Goal: Task Accomplishment & Management: Use online tool/utility

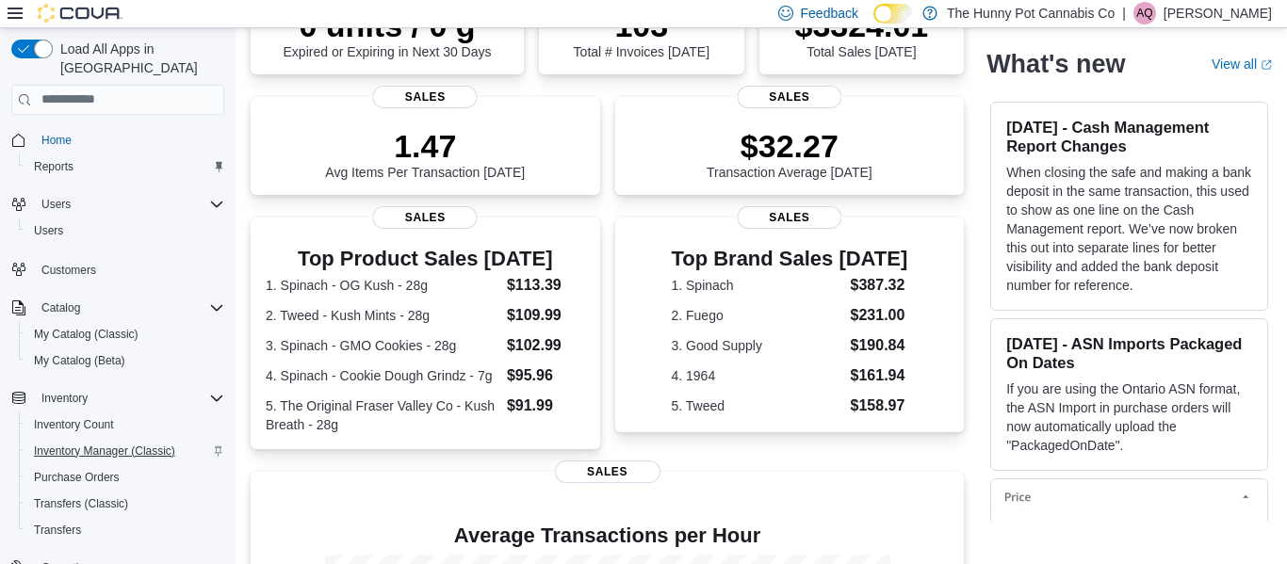
scroll to position [165, 0]
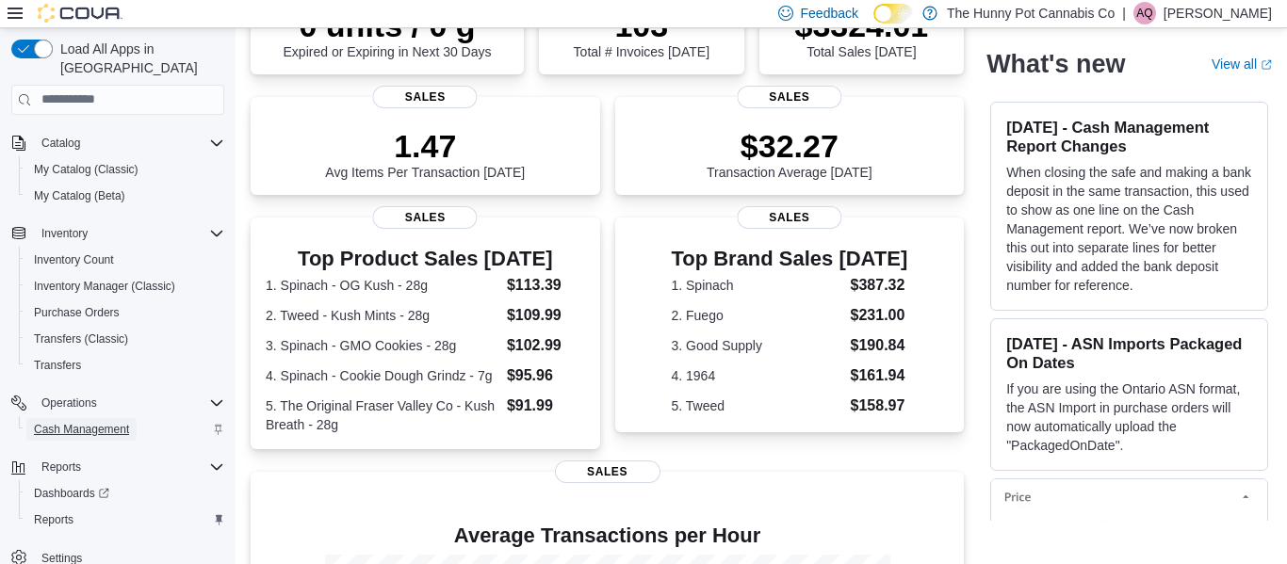
click at [67, 422] on span "Cash Management" at bounding box center [81, 429] width 95 height 15
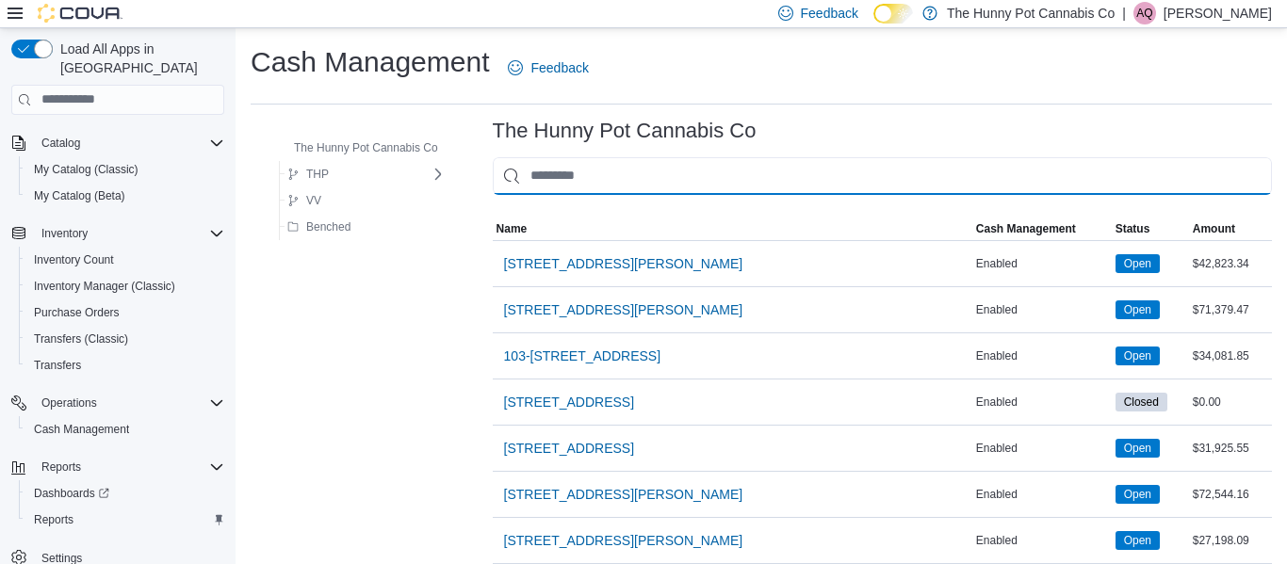
click at [577, 192] on input "This is a search bar. As you type, the results lower in the page will automatic…" at bounding box center [882, 176] width 779 height 38
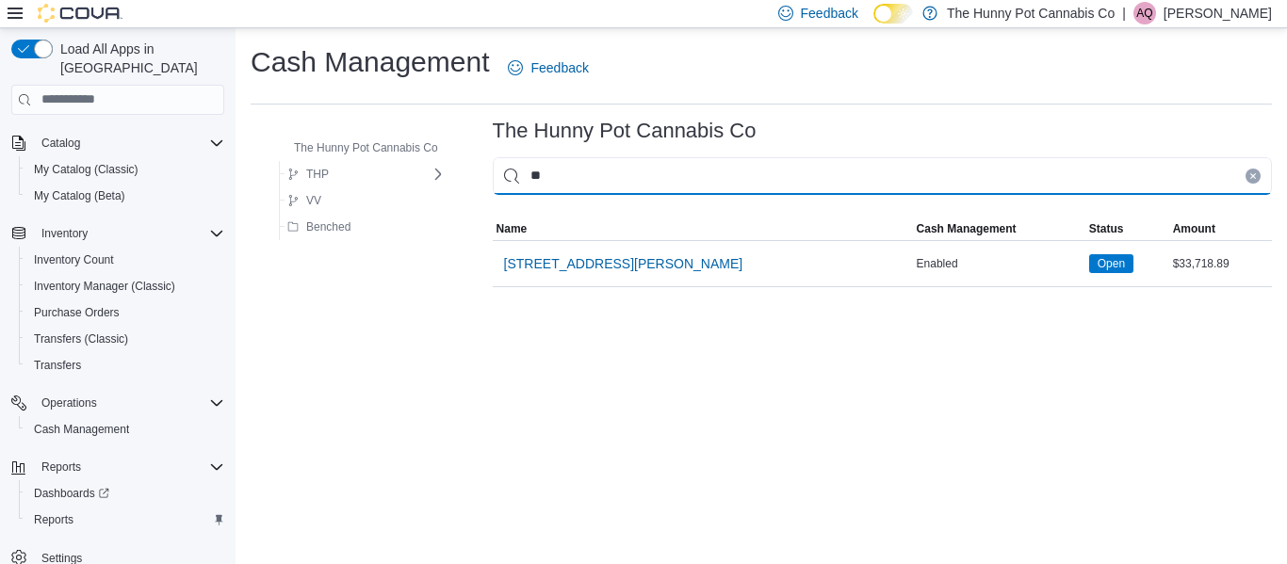
type input "***"
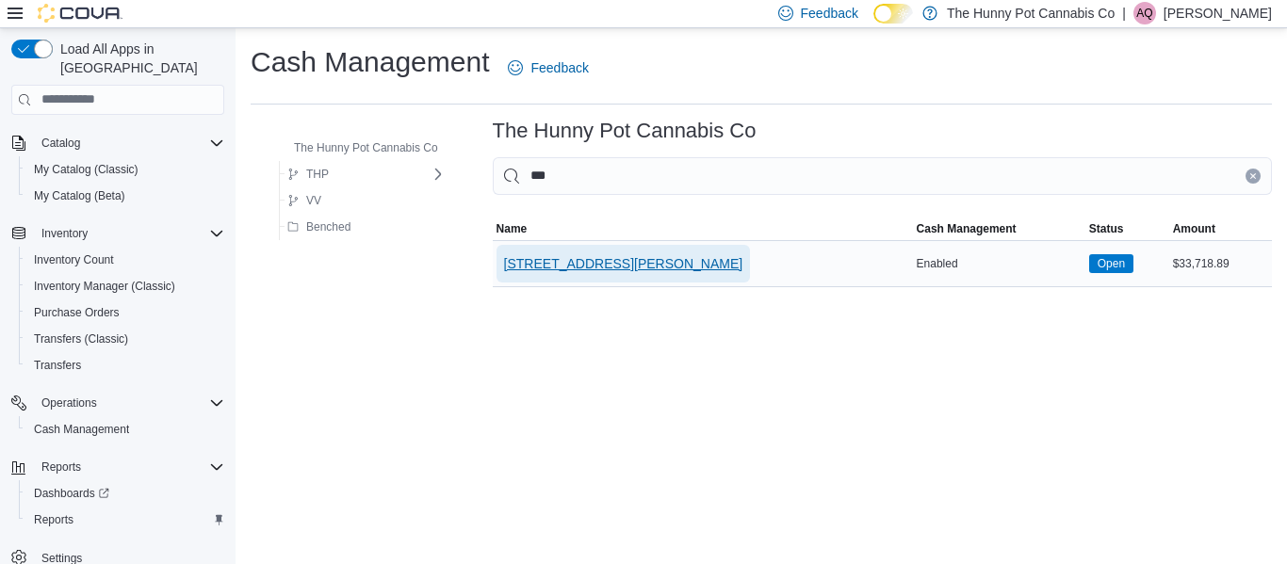
click at [568, 254] on span "[STREET_ADDRESS][PERSON_NAME]" at bounding box center [623, 263] width 239 height 19
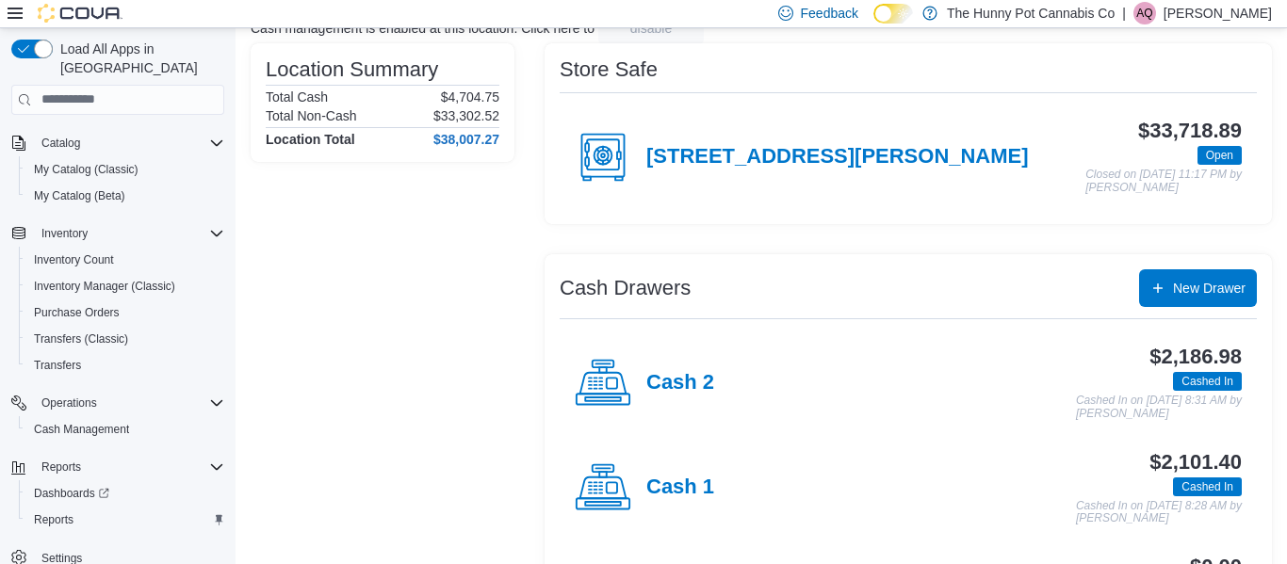
scroll to position [141, 0]
click at [670, 389] on h4 "Cash 2" at bounding box center [680, 382] width 68 height 24
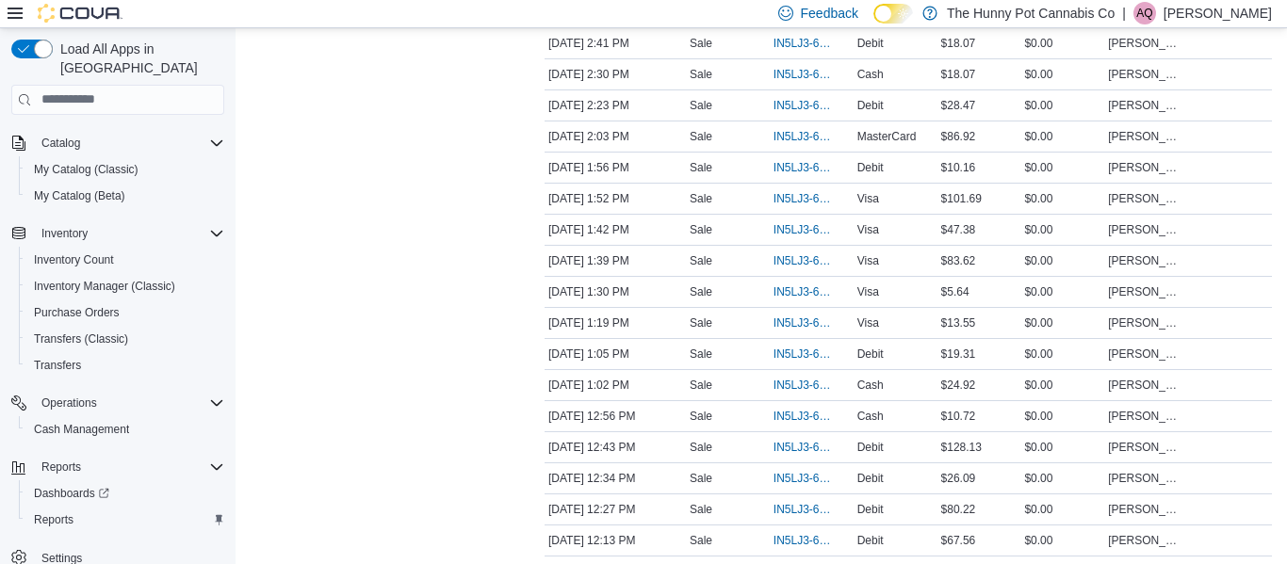
scroll to position [1083, 0]
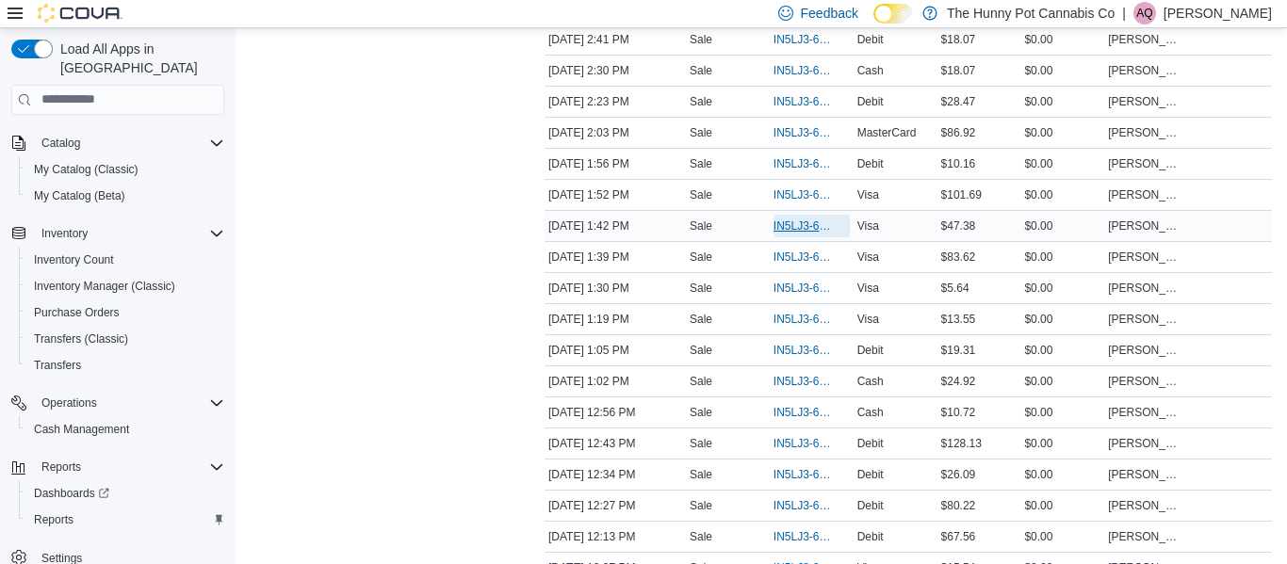
click at [785, 225] on span "IN5LJ3-6140840" at bounding box center [801, 226] width 57 height 15
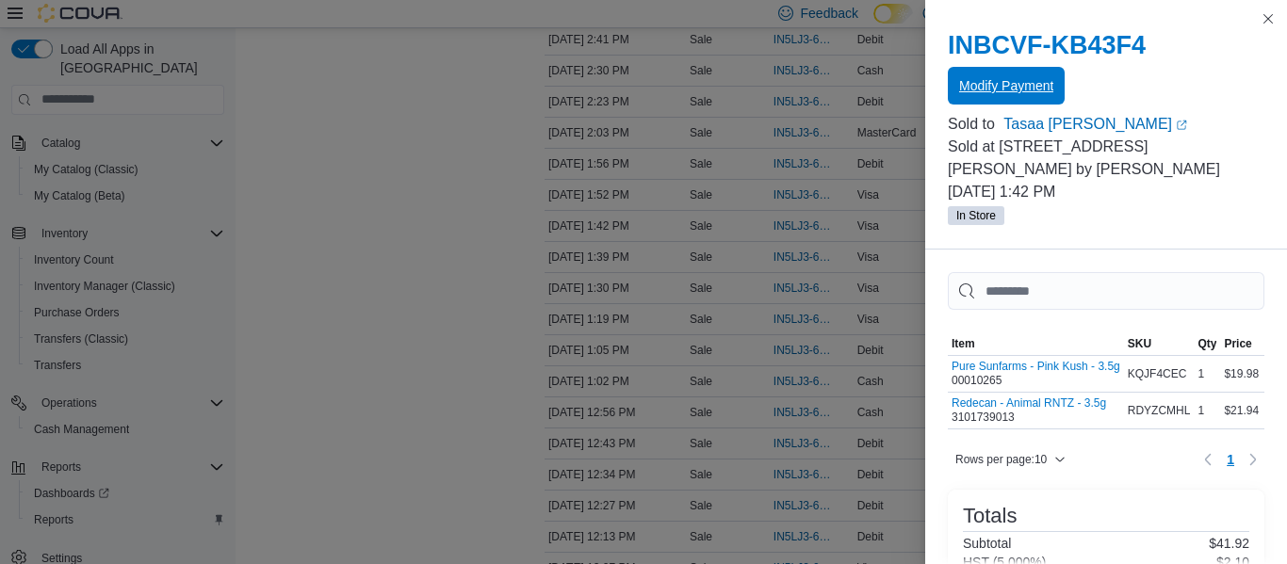
click at [990, 87] on span "Modify Payment" at bounding box center [1006, 85] width 94 height 19
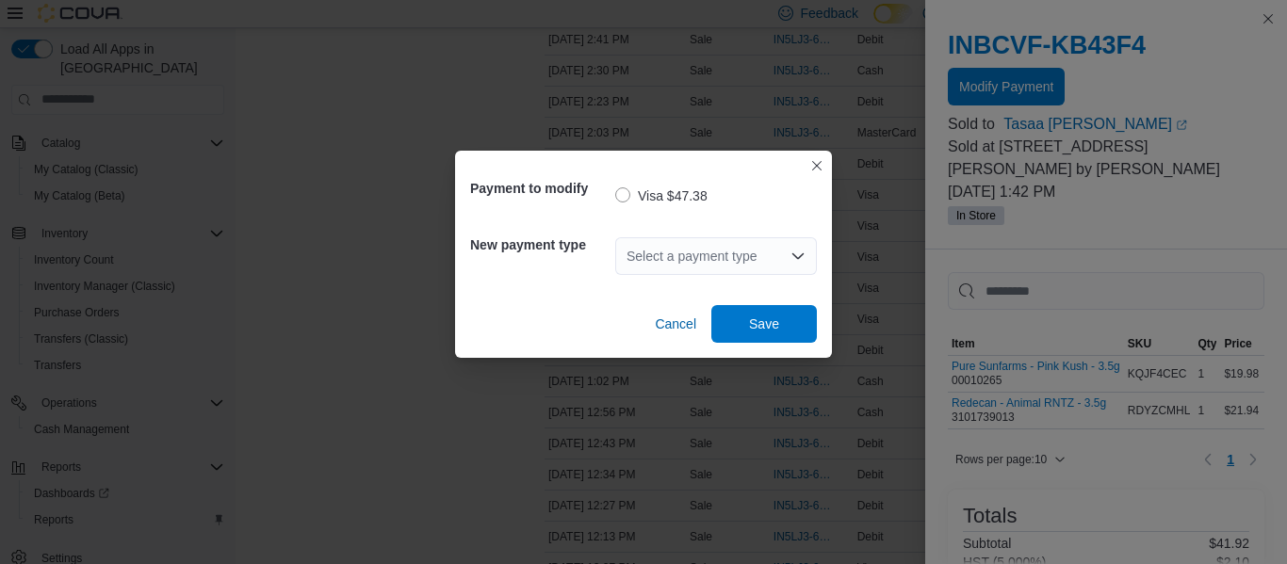
click at [678, 250] on div "Select a payment type" at bounding box center [716, 256] width 202 height 38
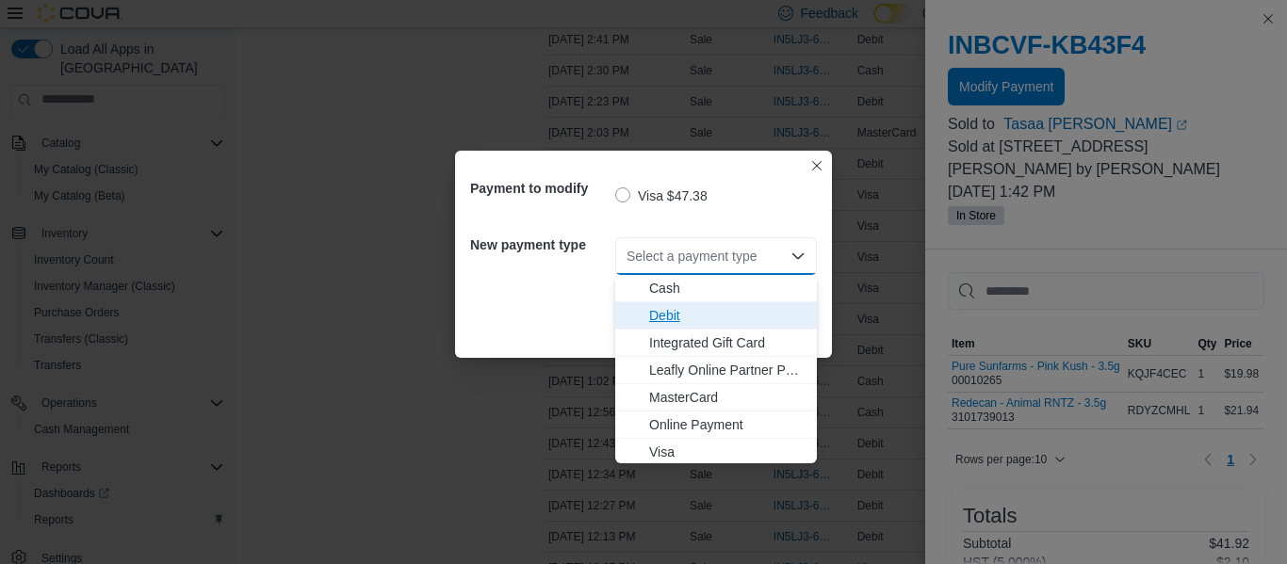
click at [656, 318] on span "Debit" at bounding box center [727, 315] width 156 height 19
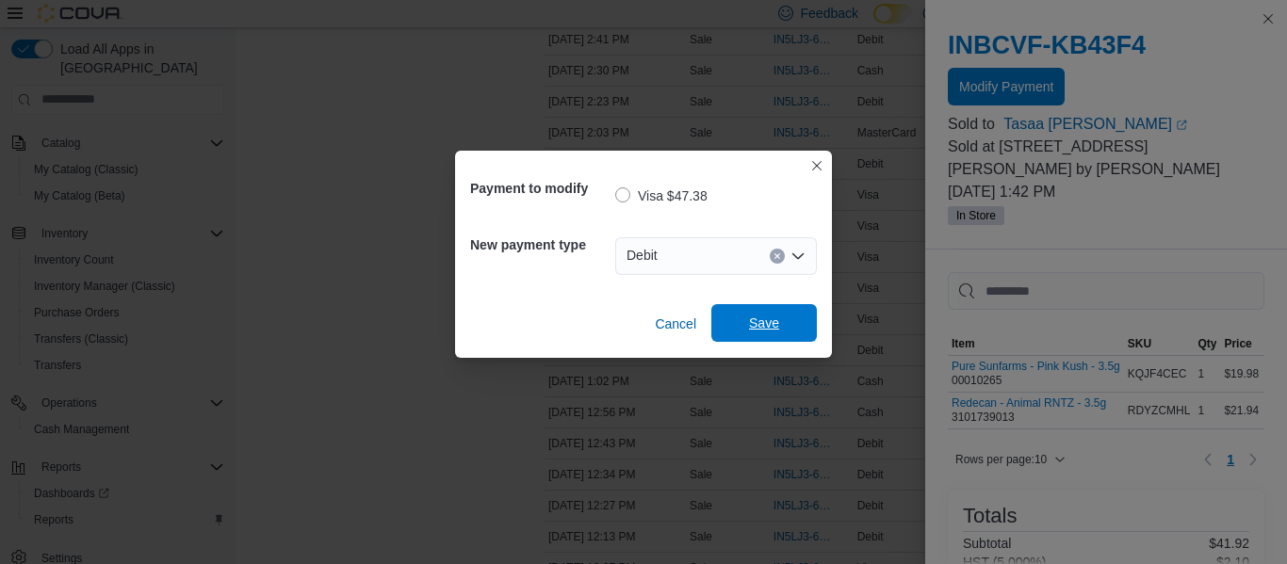
click at [767, 317] on span "Save" at bounding box center [764, 323] width 30 height 19
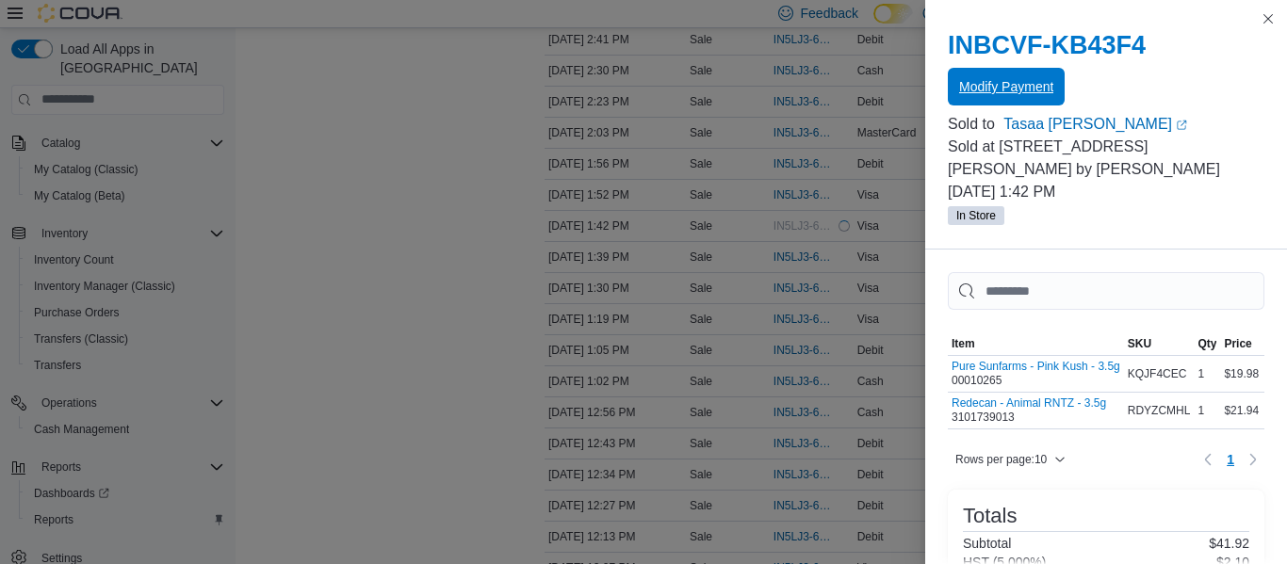
scroll to position [0, 0]
click at [1265, 17] on button "Close this dialog" at bounding box center [1268, 18] width 23 height 23
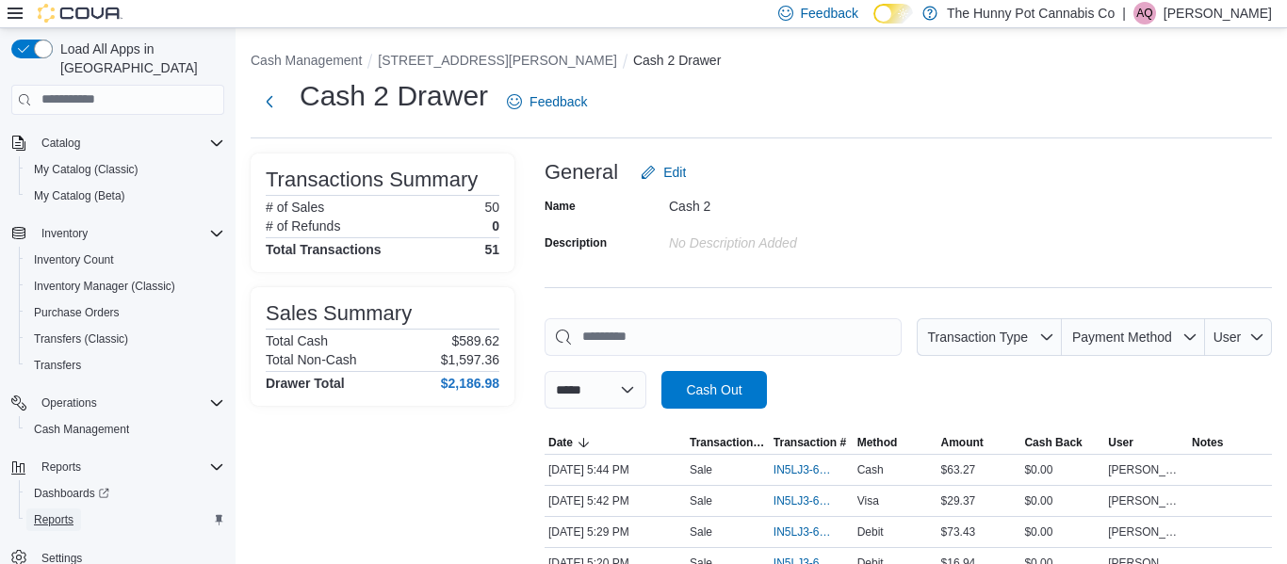
click at [50, 512] on span "Reports" at bounding box center [54, 519] width 40 height 15
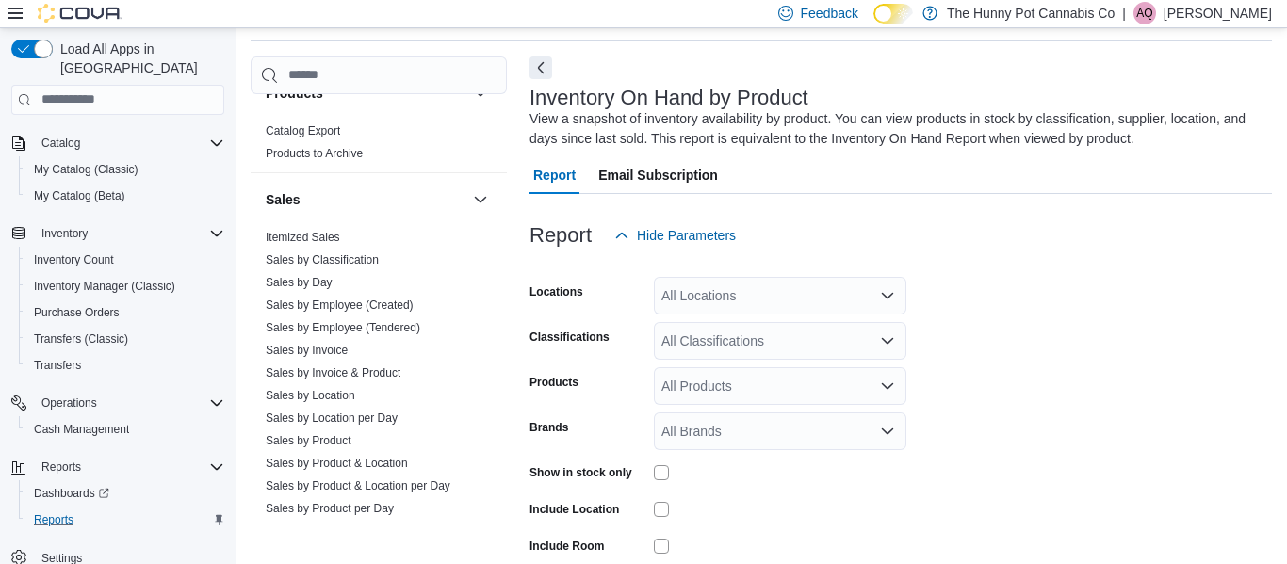
scroll to position [742, 0]
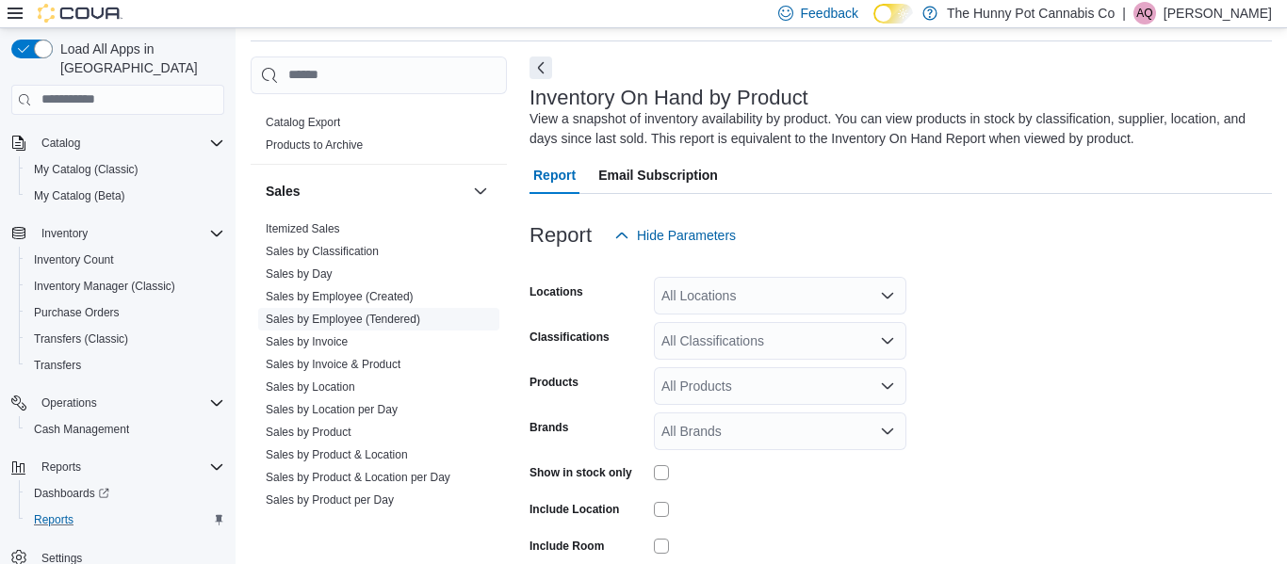
click at [349, 325] on link "Sales by Employee (Tendered)" at bounding box center [343, 319] width 154 height 13
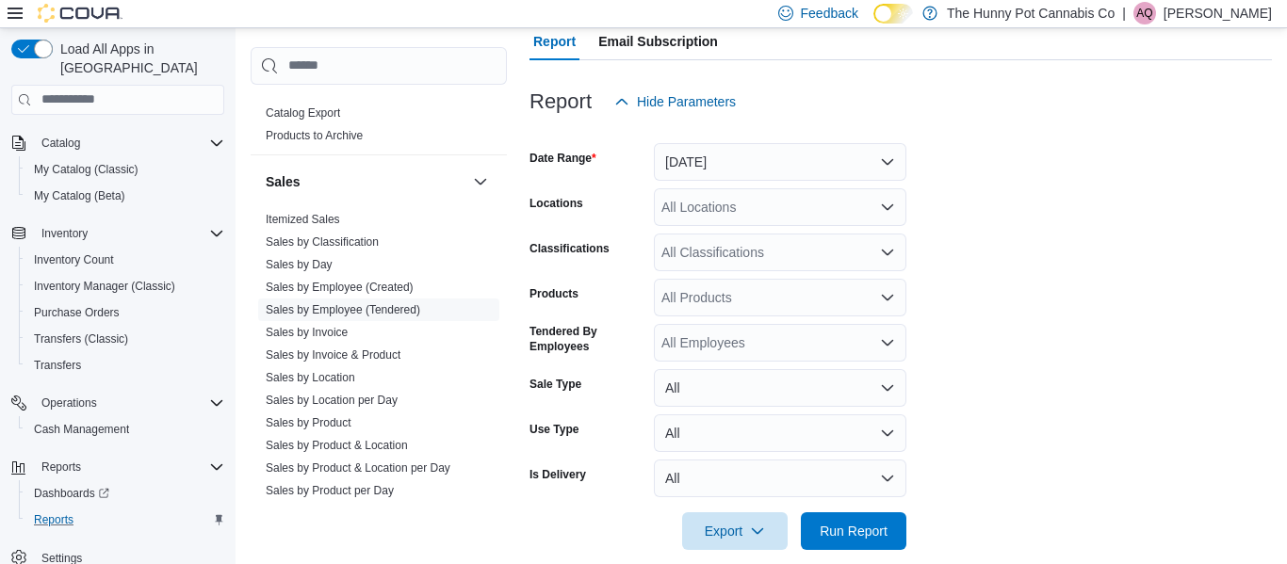
scroll to position [220, 0]
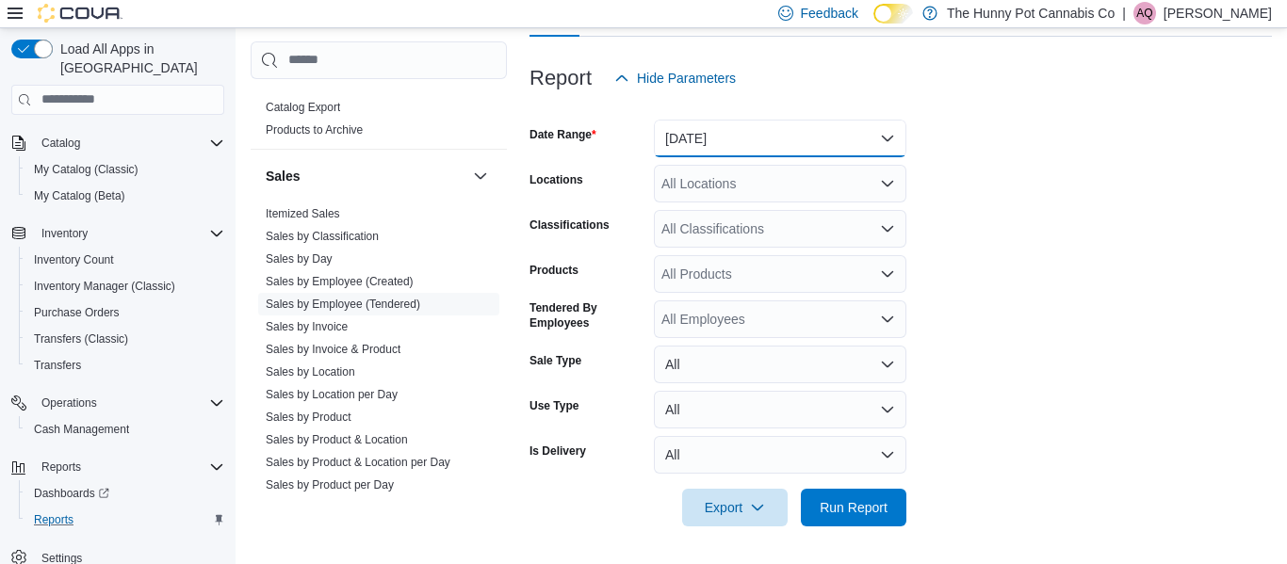
click at [828, 137] on button "[DATE]" at bounding box center [780, 139] width 252 height 38
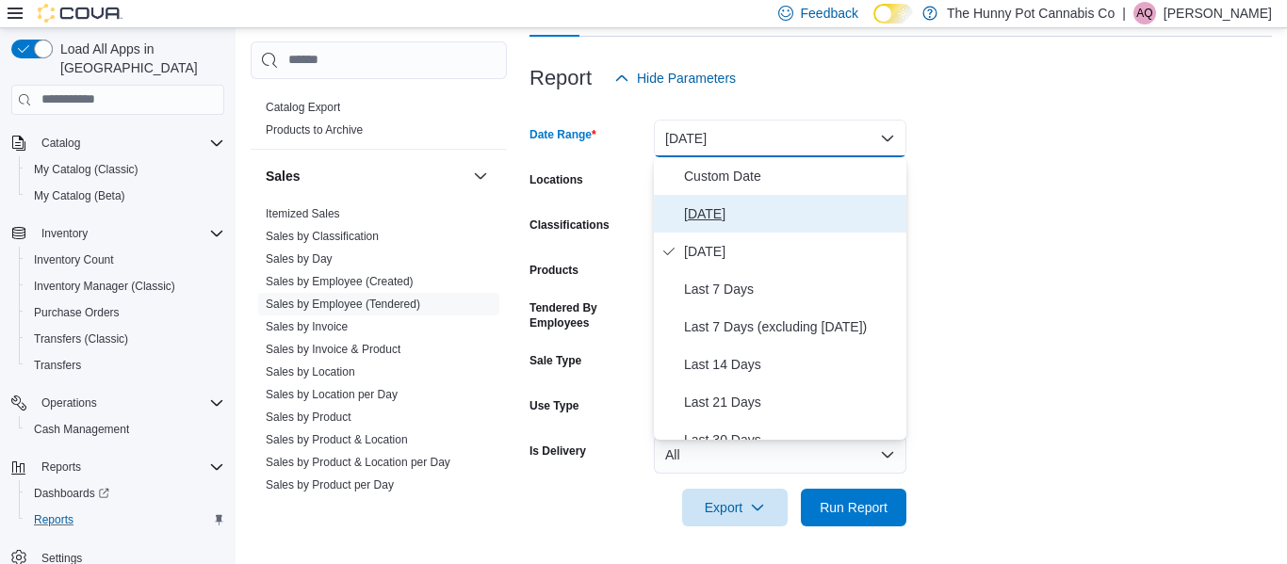
click at [714, 203] on span "[DATE]" at bounding box center [791, 214] width 215 height 23
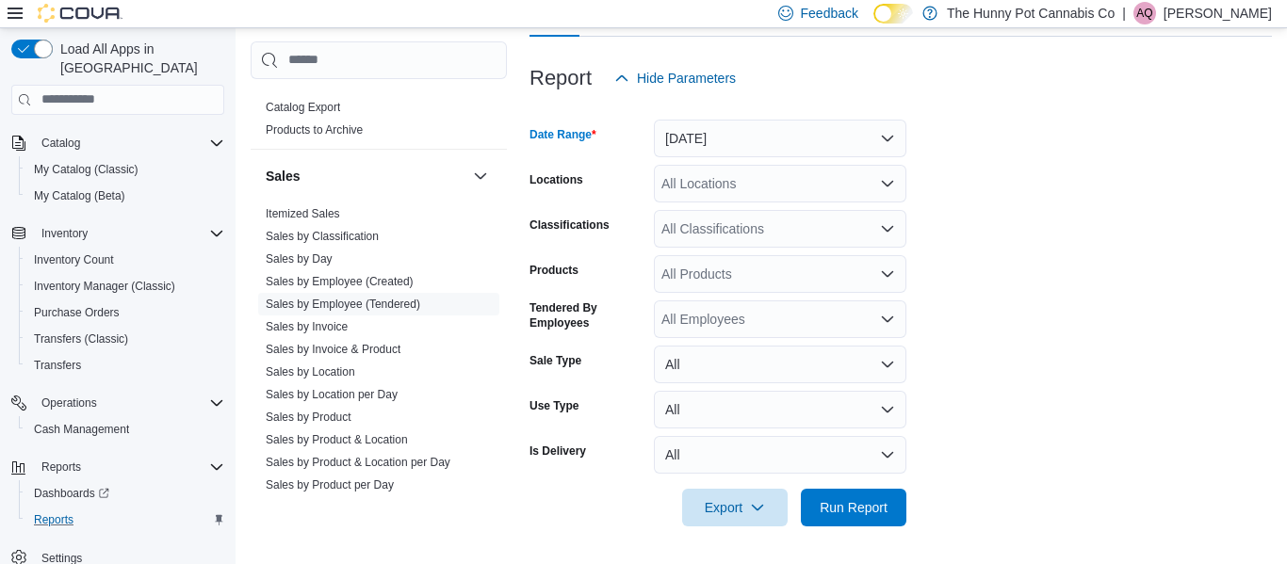
click at [797, 181] on div "All Locations" at bounding box center [780, 184] width 252 height 38
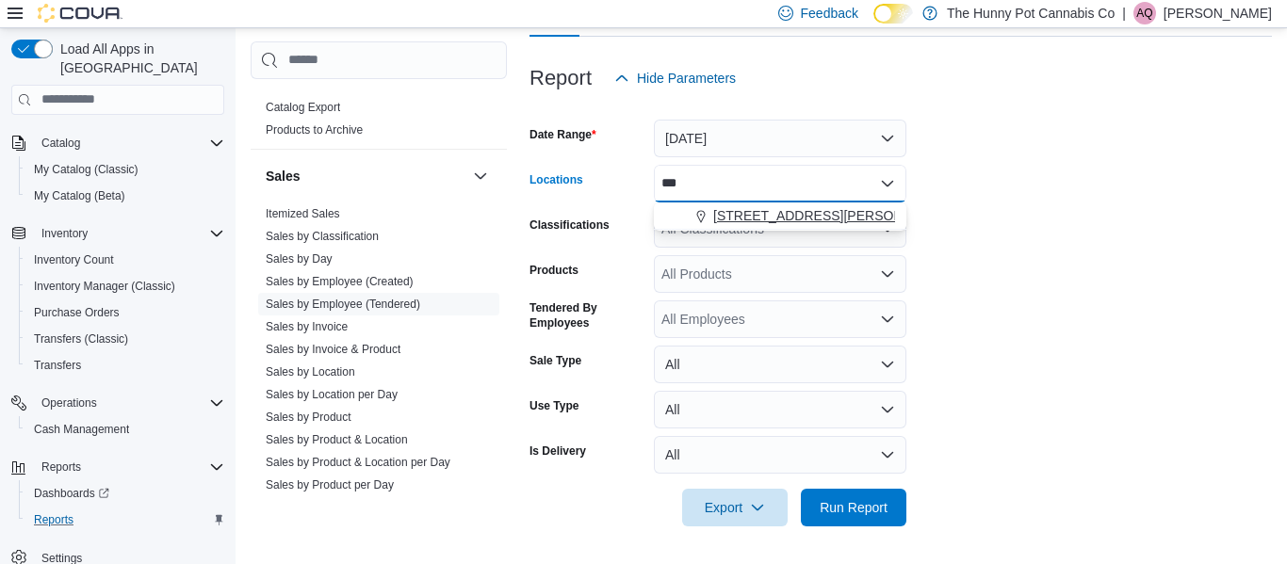
type input "***"
click at [772, 215] on span "[STREET_ADDRESS][PERSON_NAME]" at bounding box center [832, 215] width 239 height 19
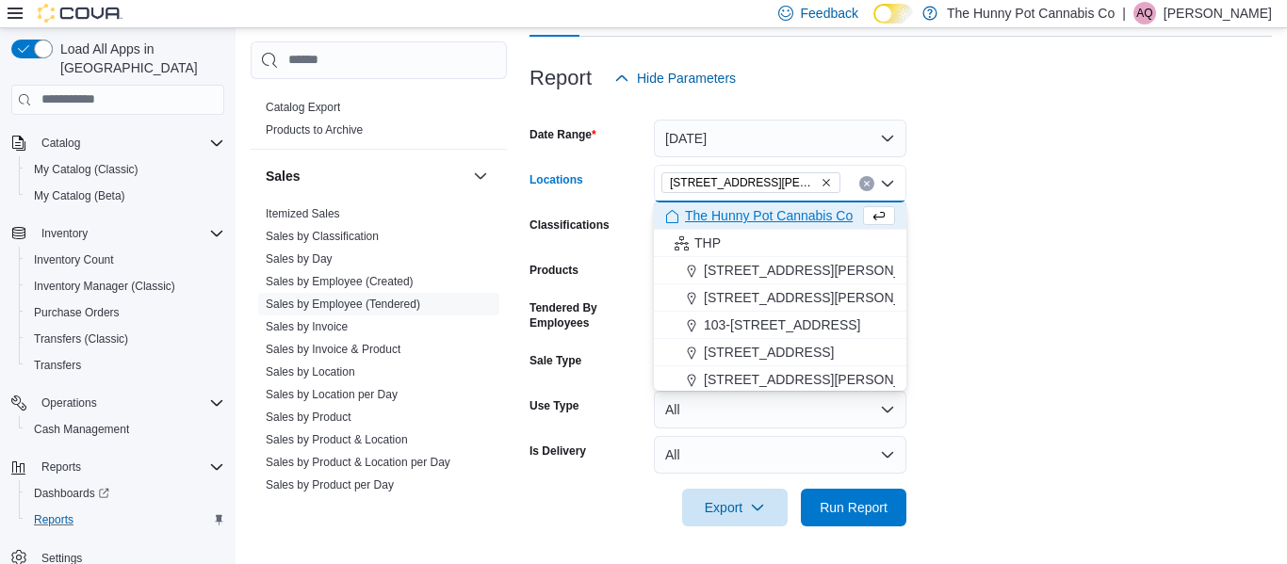
click at [1015, 293] on form "Date Range [DATE] Locations [STREET_ADDRESS][GEOGRAPHIC_DATA][PERSON_NAME]. Sel…" at bounding box center [900, 312] width 742 height 430
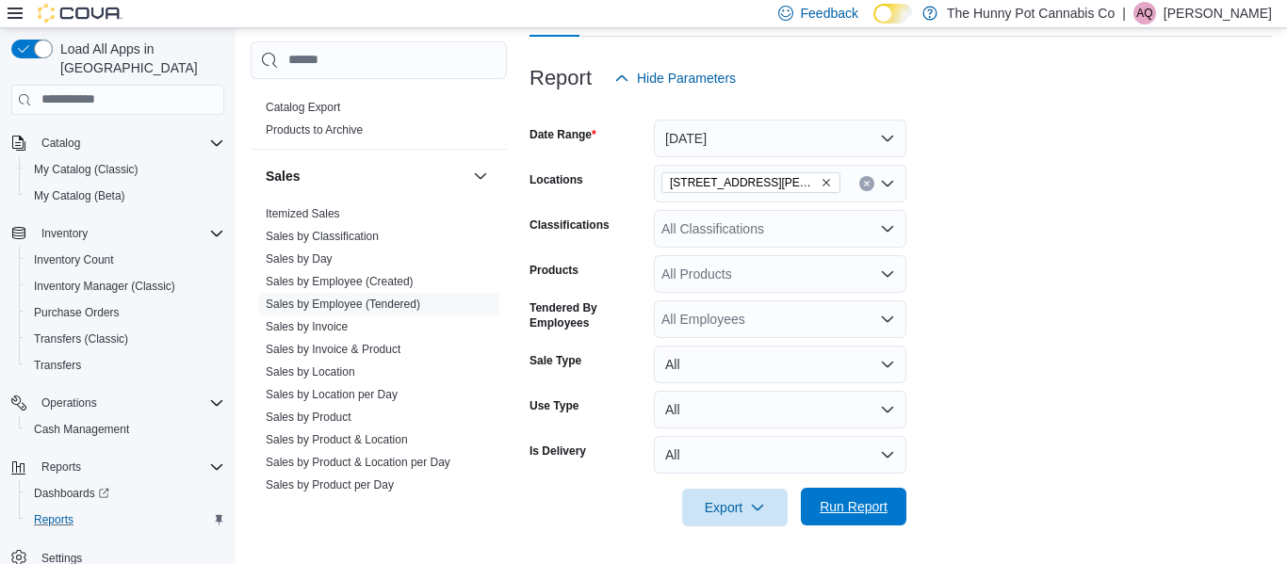
click at [866, 508] on span "Run Report" at bounding box center [853, 506] width 68 height 19
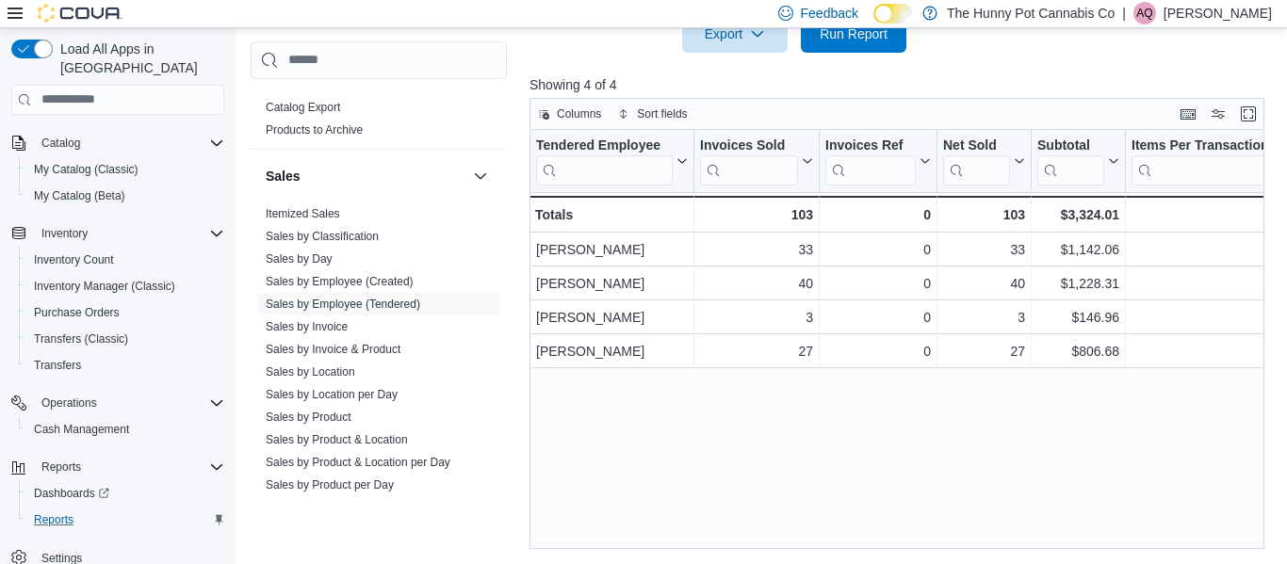
scroll to position [595, 0]
